Goal: Transaction & Acquisition: Purchase product/service

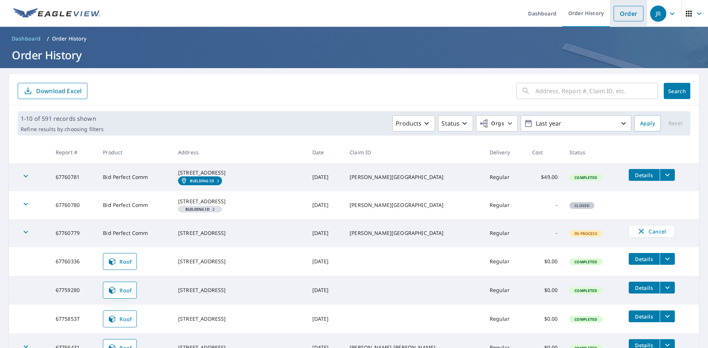
click at [620, 11] on link "Order" at bounding box center [628, 13] width 30 height 15
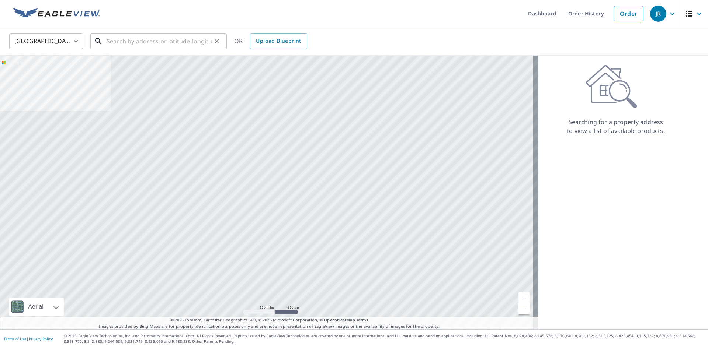
click at [135, 41] on input "text" at bounding box center [159, 41] width 105 height 21
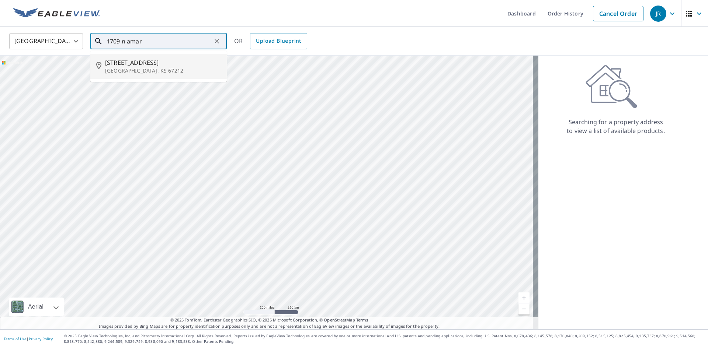
click at [153, 62] on span "[STREET_ADDRESS]" at bounding box center [163, 62] width 116 height 9
type input "[STREET_ADDRESS]"
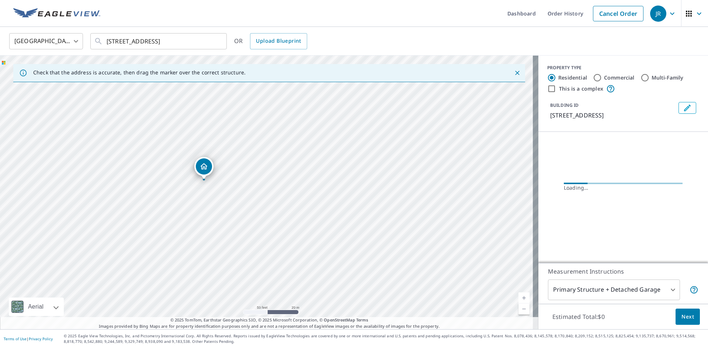
drag, startPoint x: 176, startPoint y: 95, endPoint x: 210, endPoint y: 229, distance: 138.1
click at [210, 229] on div "[STREET_ADDRESS]" at bounding box center [269, 193] width 538 height 274
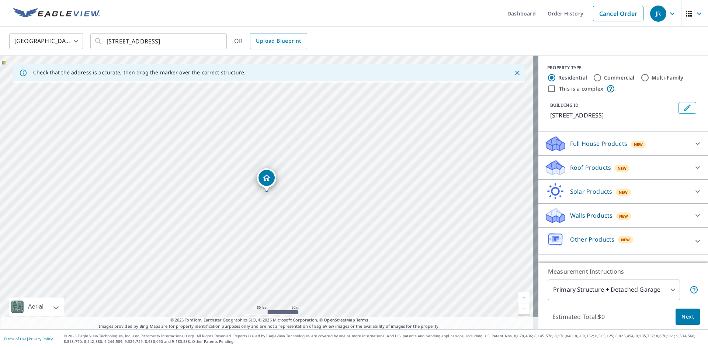
click at [693, 165] on icon at bounding box center [697, 167] width 9 height 9
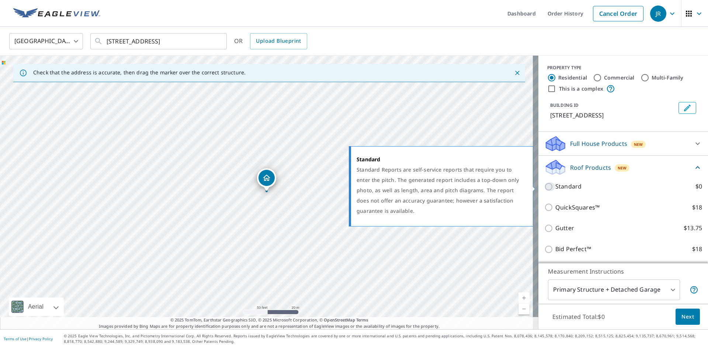
click at [544, 184] on input "Standard $0" at bounding box center [549, 186] width 11 height 9
checkbox input "true"
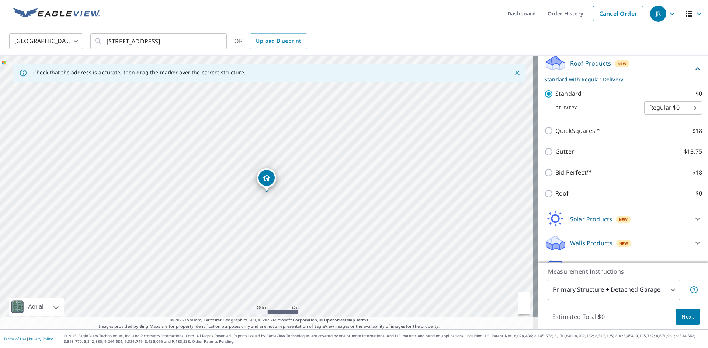
scroll to position [111, 0]
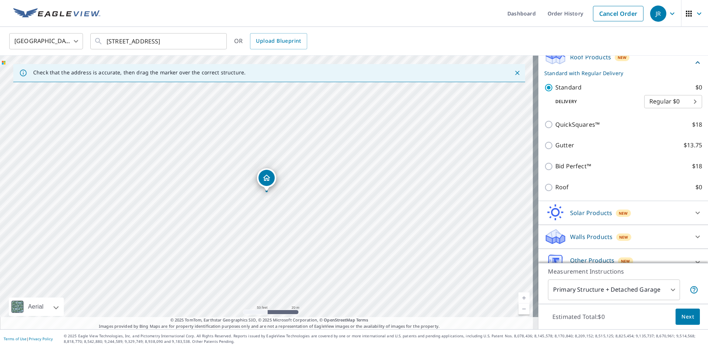
click at [688, 319] on button "Next" at bounding box center [687, 317] width 24 height 17
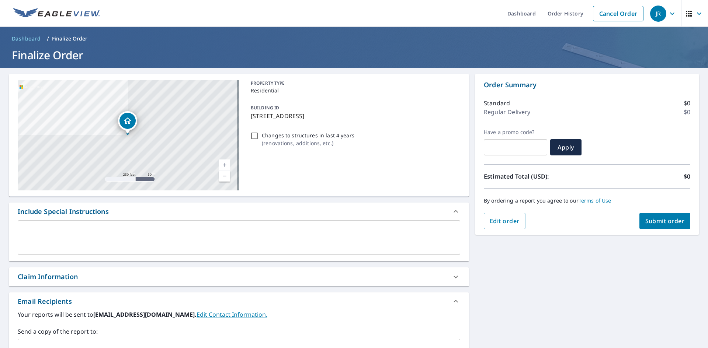
click at [78, 280] on div "Claim Information" at bounding box center [48, 277] width 60 height 10
checkbox input "true"
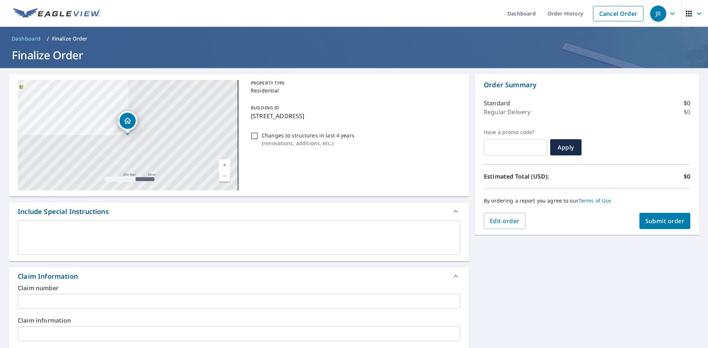
click at [96, 301] on input "text" at bounding box center [239, 301] width 442 height 15
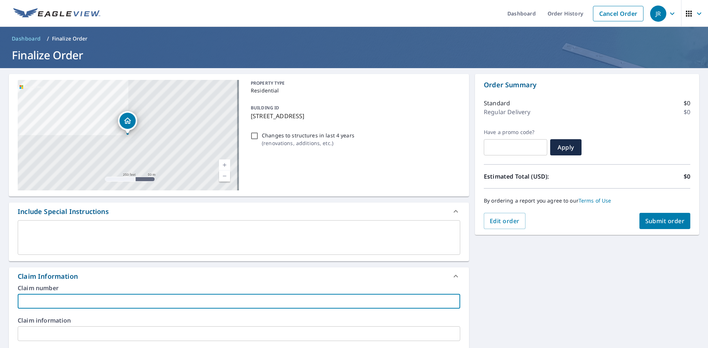
type input "L"
checkbox input "true"
type input "Li"
checkbox input "true"
type input "[PERSON_NAME]"
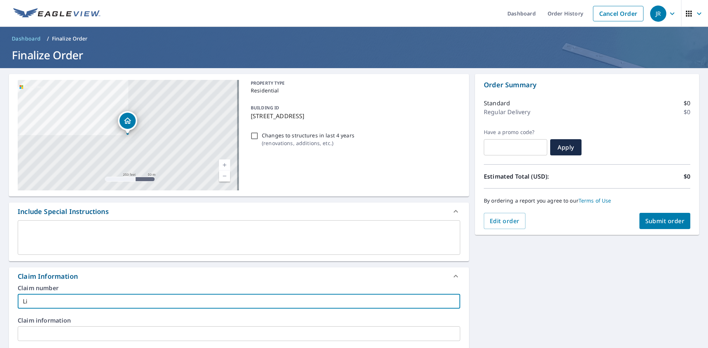
checkbox input "true"
type input "[PERSON_NAME]"
checkbox input "true"
type input "[PERSON_NAME]"
checkbox input "true"
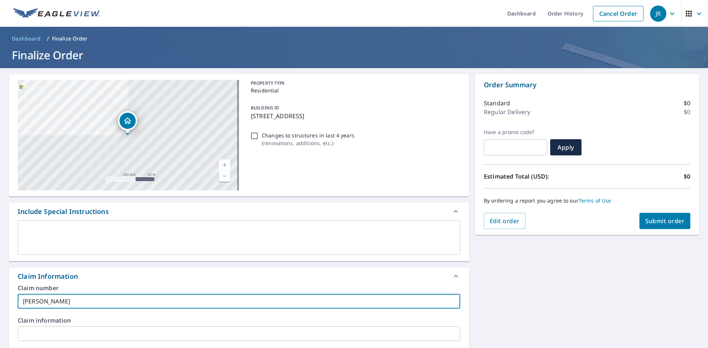
type input "[PERSON_NAME]"
checkbox input "true"
type input "[PERSON_NAME]"
checkbox input "true"
type input "[PERSON_NAME]"
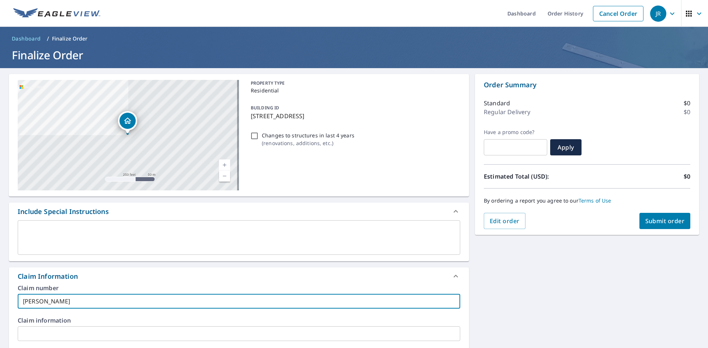
checkbox input "true"
type input "[PERSON_NAME]"
checkbox input "true"
type input "[PERSON_NAME]"
checkbox input "true"
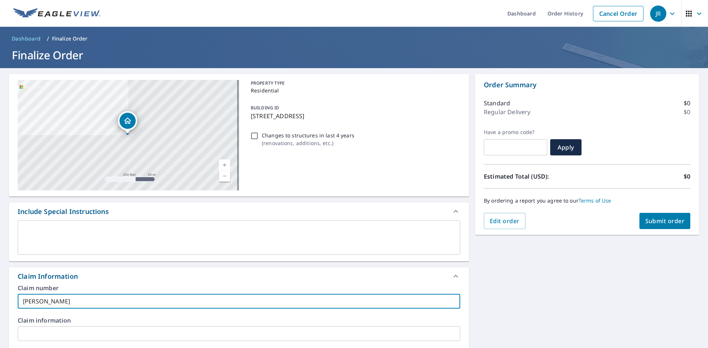
type input "[PERSON_NAME]"
checkbox input "true"
type input "[PERSON_NAME]"
checkbox input "true"
type input "[PERSON_NAME]"
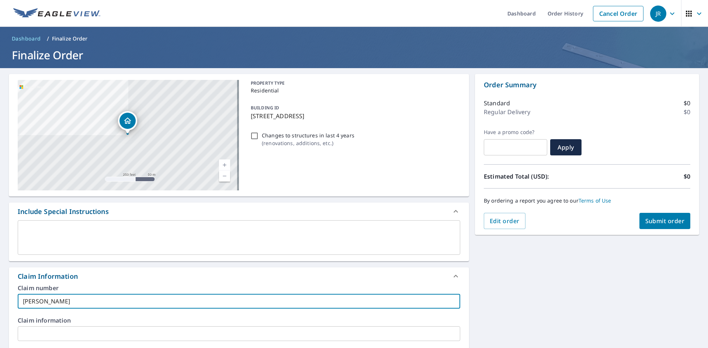
checkbox input "true"
type input "[PERSON_NAME]"
checkbox input "true"
type input "[PERSON_NAME]"
checkbox input "true"
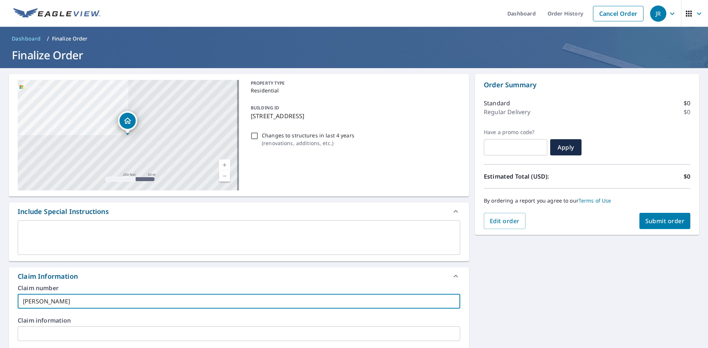
type input "[PERSON_NAME]"
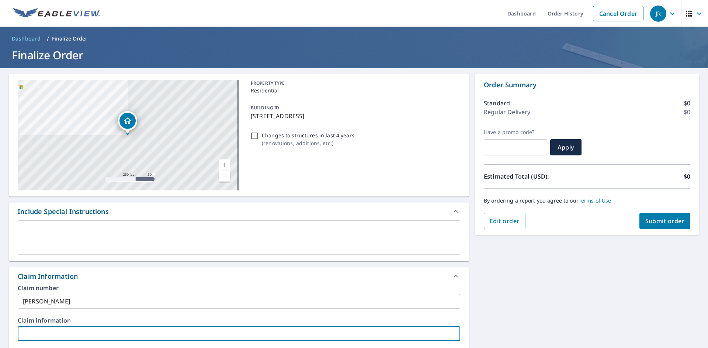
type input "B"
checkbox input "true"
type input "BW"
checkbox input "true"
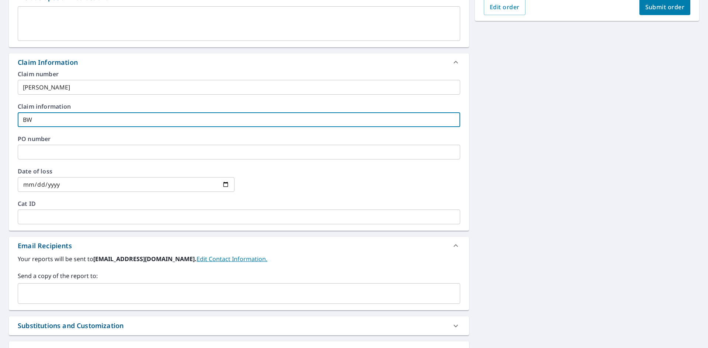
scroll to position [221, 0]
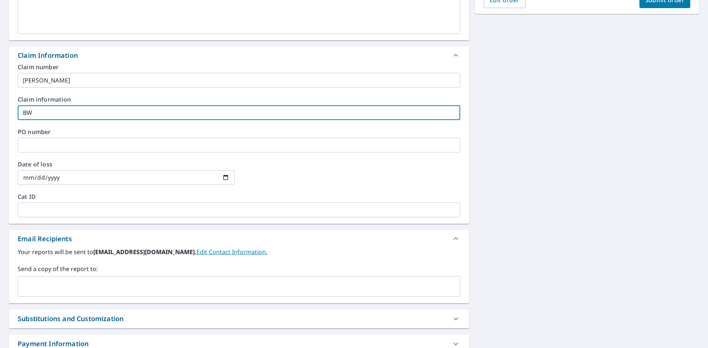
type input "BW"
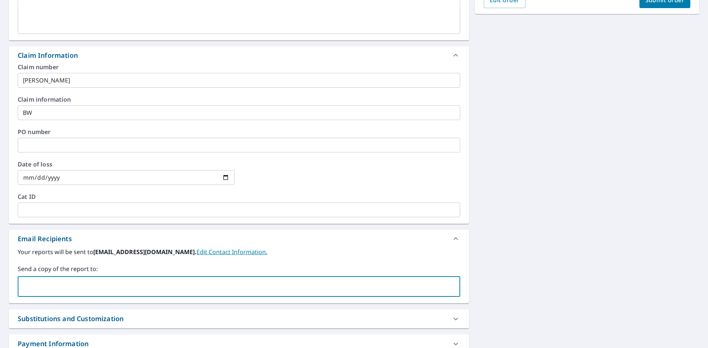
click at [91, 289] on input "text" at bounding box center [233, 287] width 425 height 14
type input "[PERSON_NAME][EMAIL_ADDRESS][DOMAIN_NAME]"
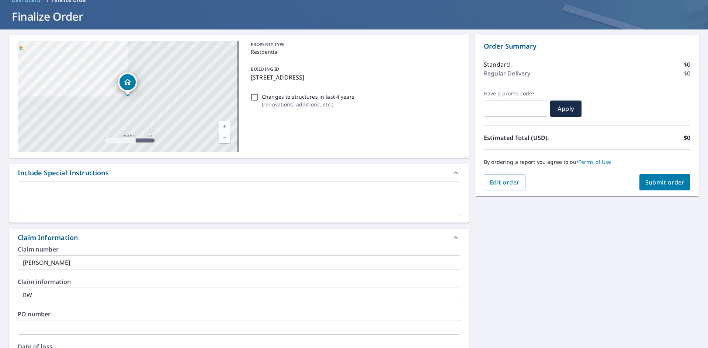
scroll to position [37, 0]
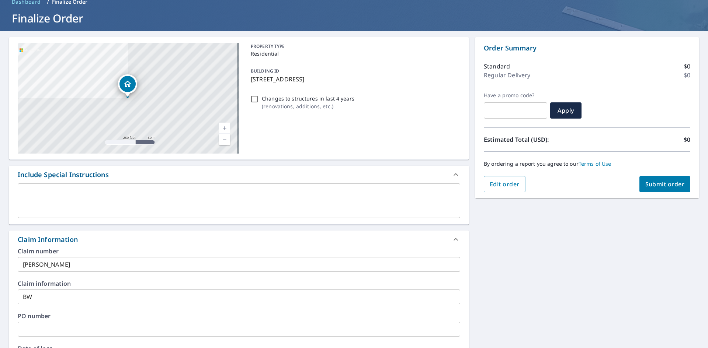
click at [651, 183] on span "Submit order" at bounding box center [664, 184] width 39 height 8
checkbox input "true"
